Goal: Information Seeking & Learning: Learn about a topic

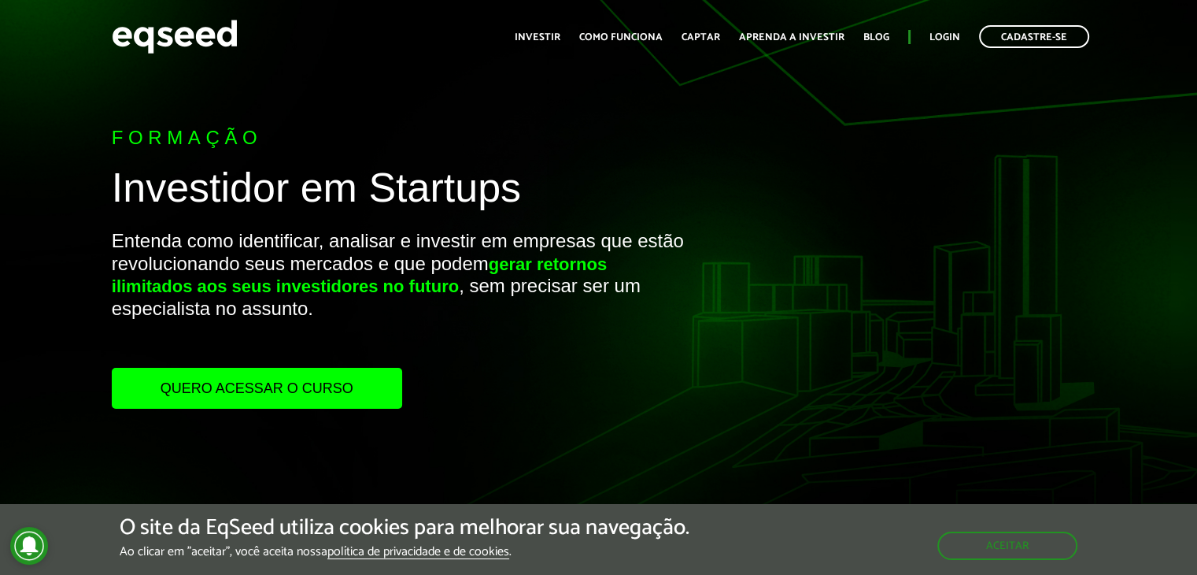
click at [346, 391] on link "Quero acessar o curso" at bounding box center [257, 388] width 290 height 41
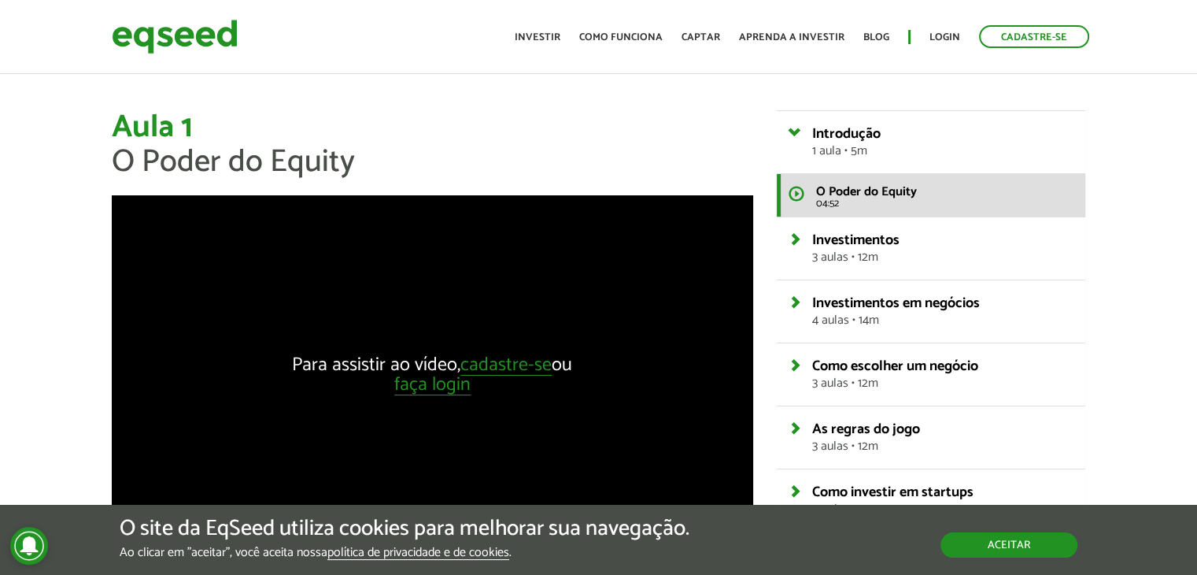
click at [1008, 535] on button "Aceitar" at bounding box center [1009, 544] width 137 height 25
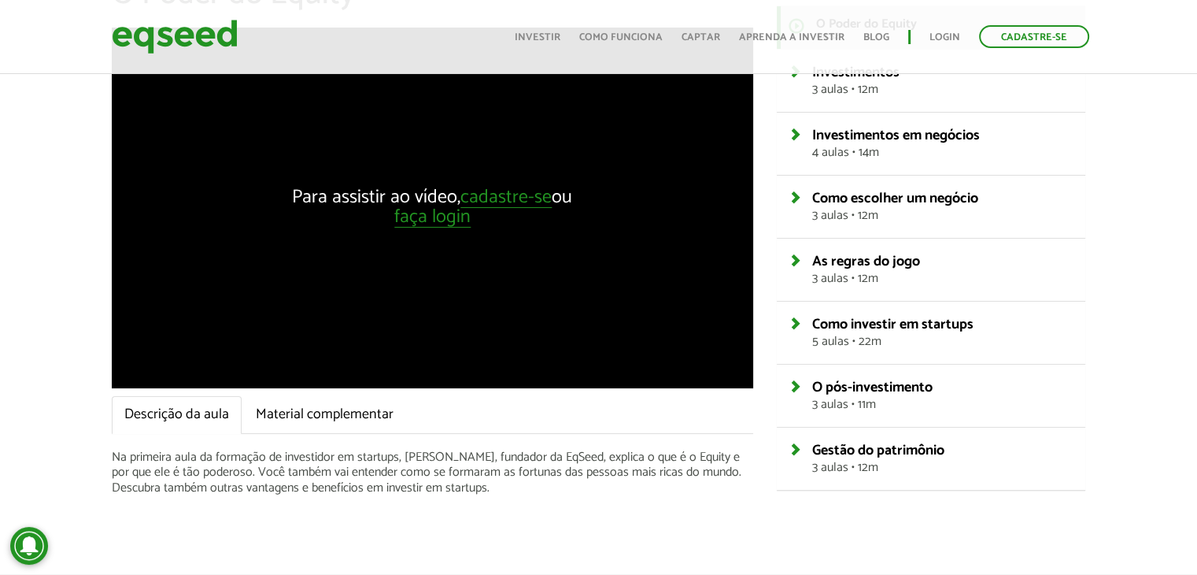
scroll to position [167, 0]
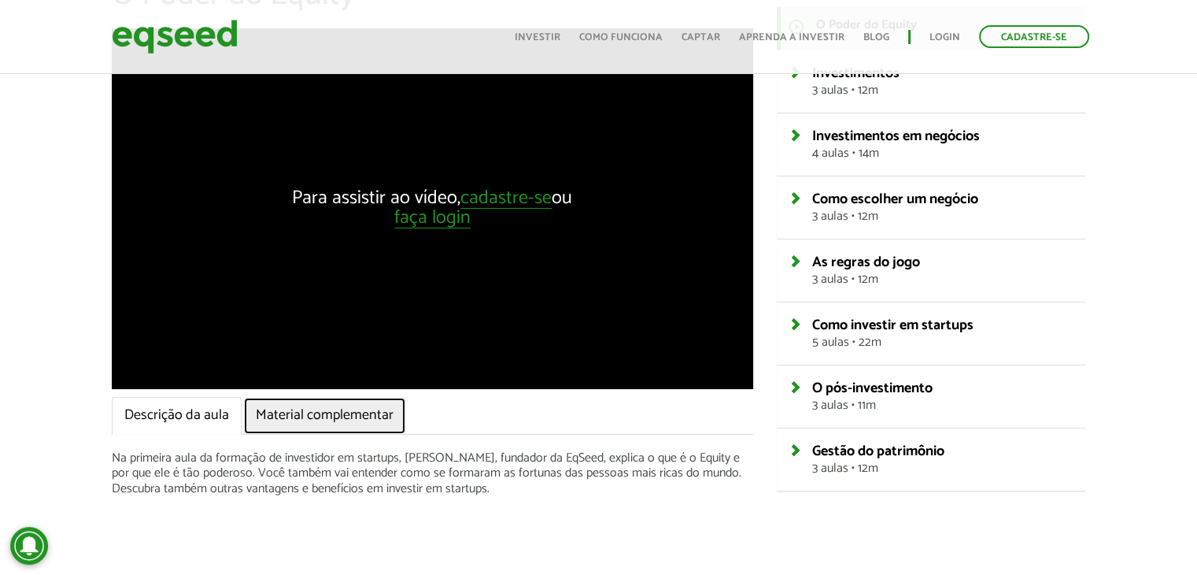
click at [334, 423] on link "Material complementar" at bounding box center [324, 416] width 163 height 38
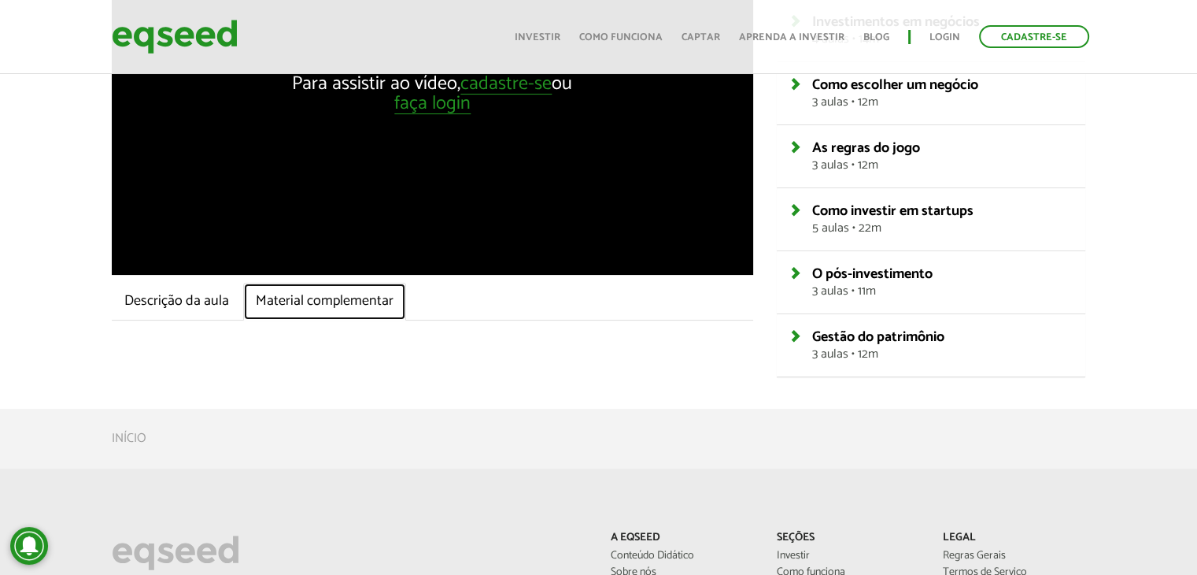
scroll to position [263, 0]
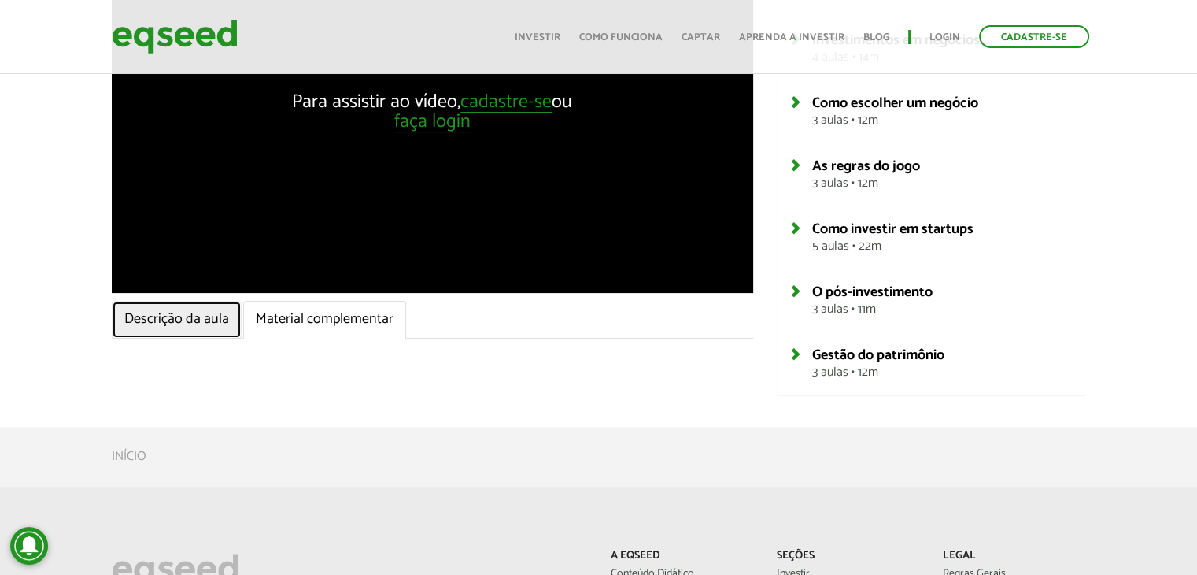
click at [156, 306] on link "Descrição da aula" at bounding box center [177, 320] width 130 height 38
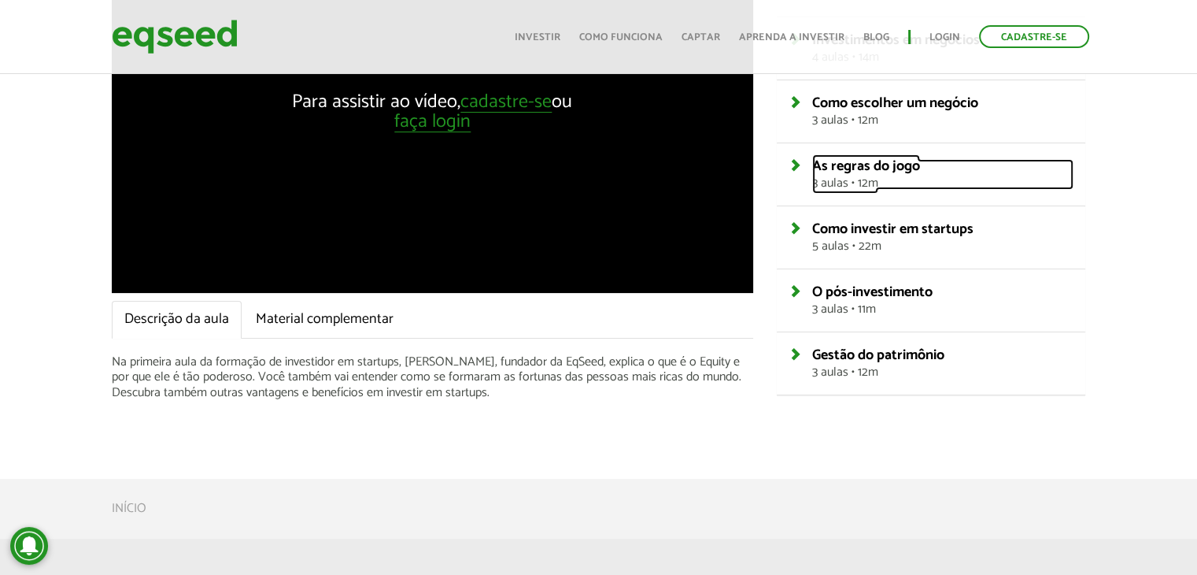
click at [838, 177] on span "3 aulas • 12m" at bounding box center [943, 183] width 262 height 13
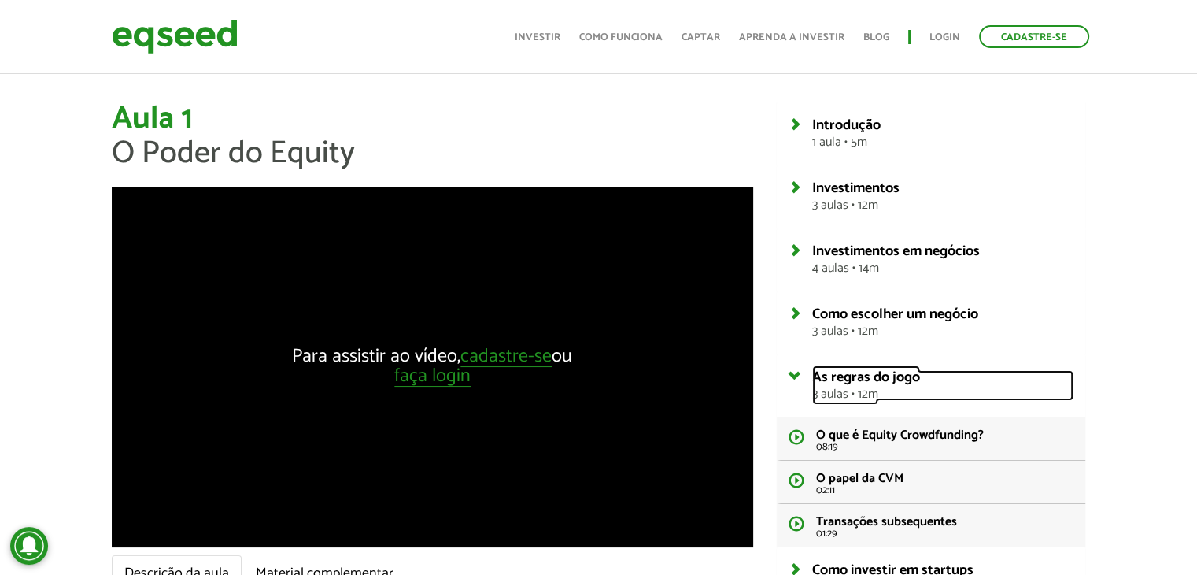
scroll to position [0, 0]
